Goal: Task Accomplishment & Management: Use online tool/utility

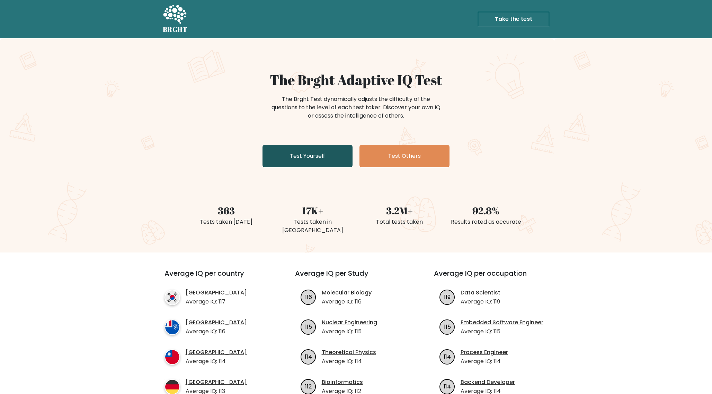
click at [323, 157] on link "Test Yourself" at bounding box center [308, 156] width 90 height 22
click at [558, 170] on div "The Brght Adaptive IQ Test The Brght Test dynamically adjusts the difficulty of…" at bounding box center [356, 145] width 712 height 214
click at [176, 18] on icon at bounding box center [175, 15] width 24 height 21
click at [313, 157] on link "Test Yourself" at bounding box center [308, 156] width 90 height 22
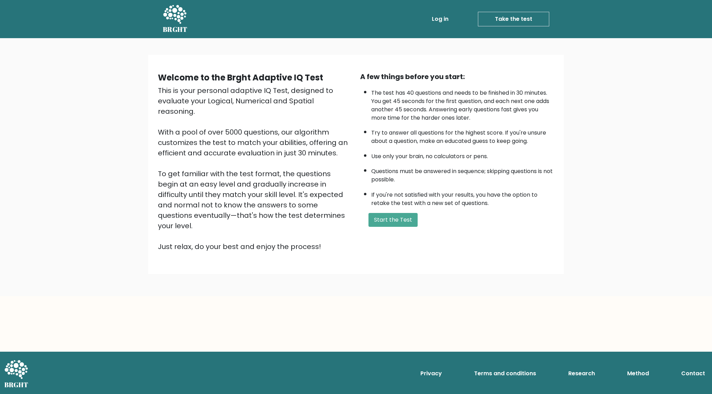
click at [181, 8] on icon at bounding box center [174, 14] width 23 height 19
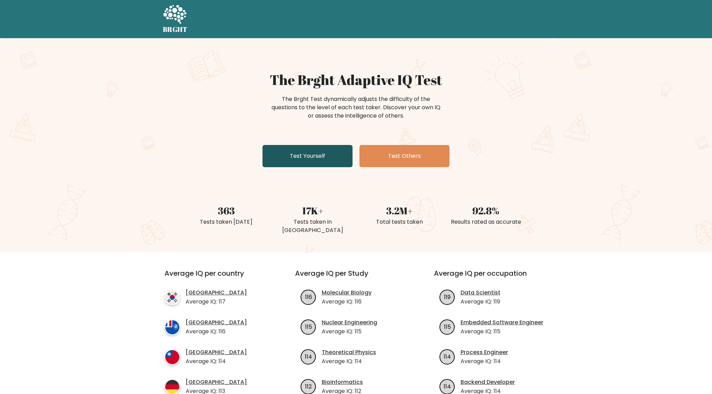
click at [315, 161] on link "Test Yourself" at bounding box center [308, 156] width 90 height 22
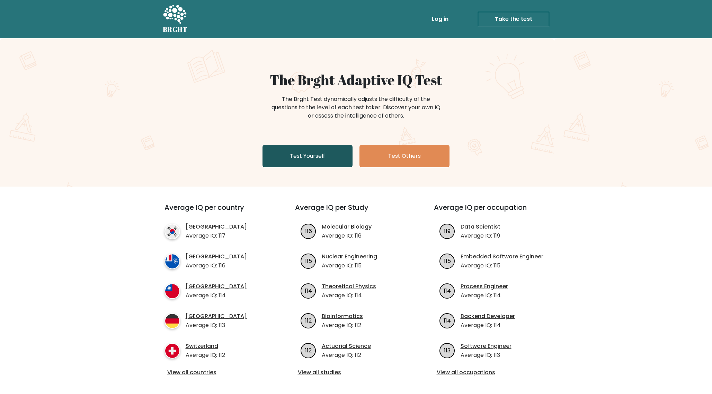
click at [324, 155] on link "Test Yourself" at bounding box center [308, 156] width 90 height 22
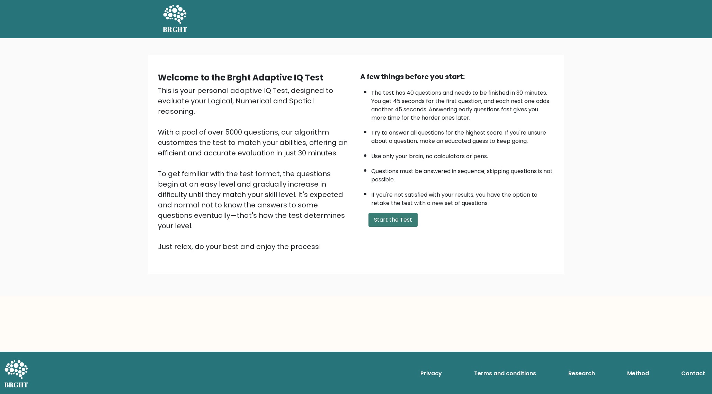
click at [401, 222] on button "Start the Test" at bounding box center [393, 220] width 49 height 14
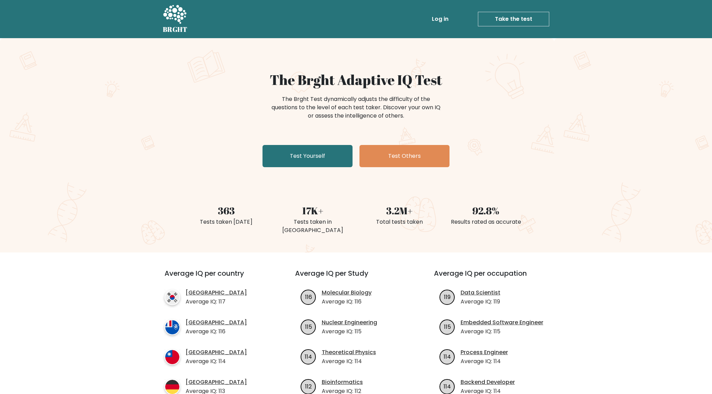
click at [151, 205] on div "363 Tests taken today 17K+ Tests taken in Netherlands 3.2M+ Total tests taken 9…" at bounding box center [356, 210] width 712 height 49
